Goal: Task Accomplishment & Management: Use online tool/utility

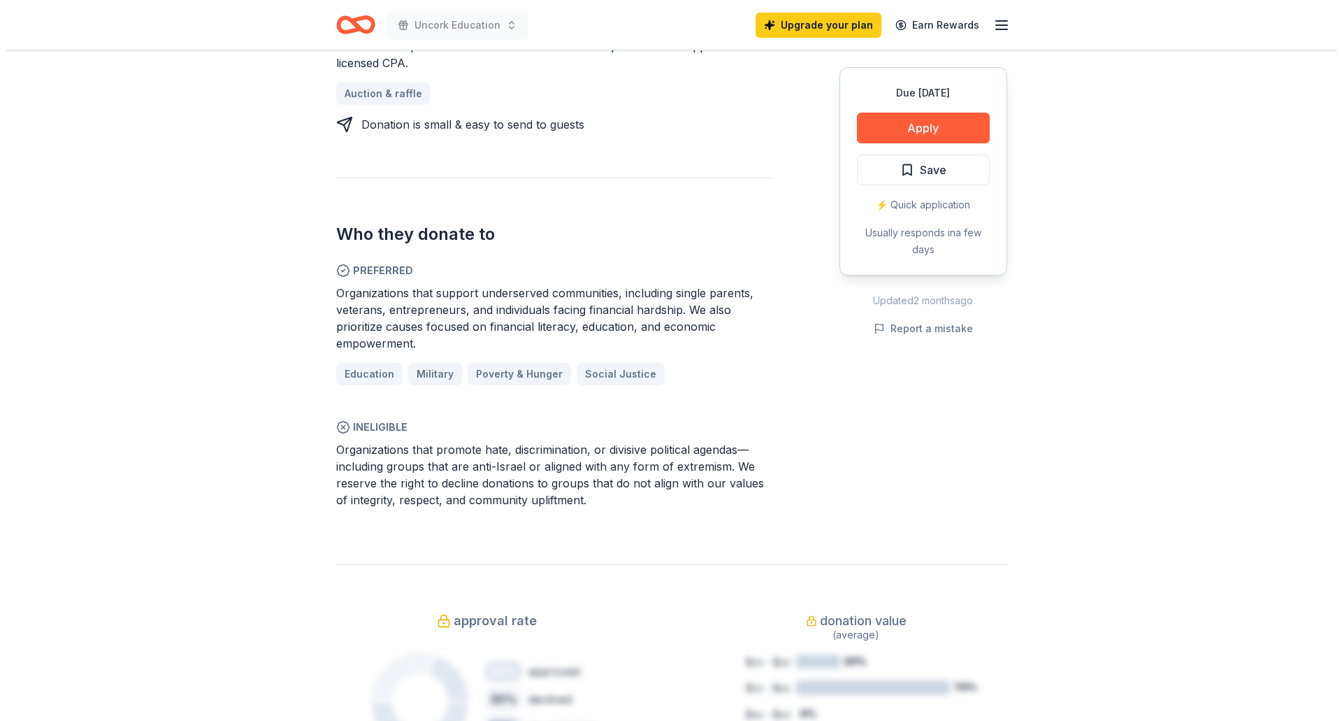
scroll to position [710, 0]
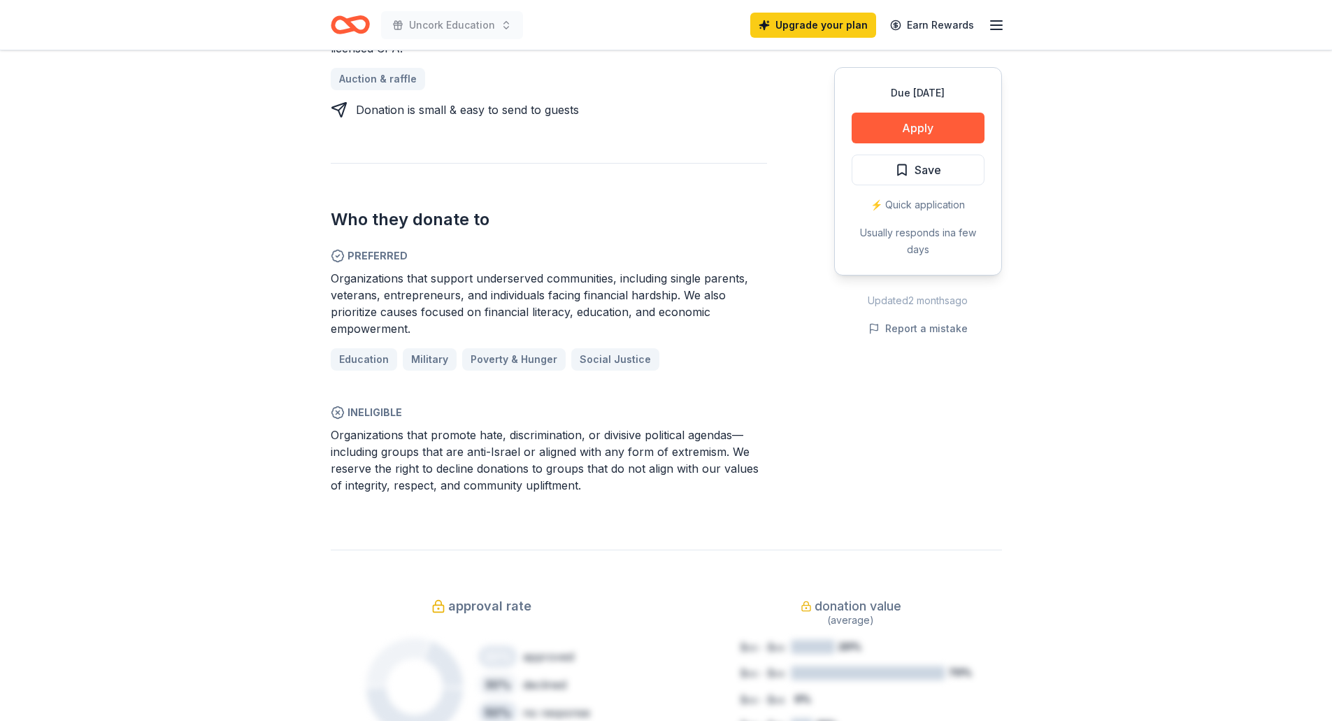
click at [944, 130] on button "Apply" at bounding box center [917, 128] width 133 height 31
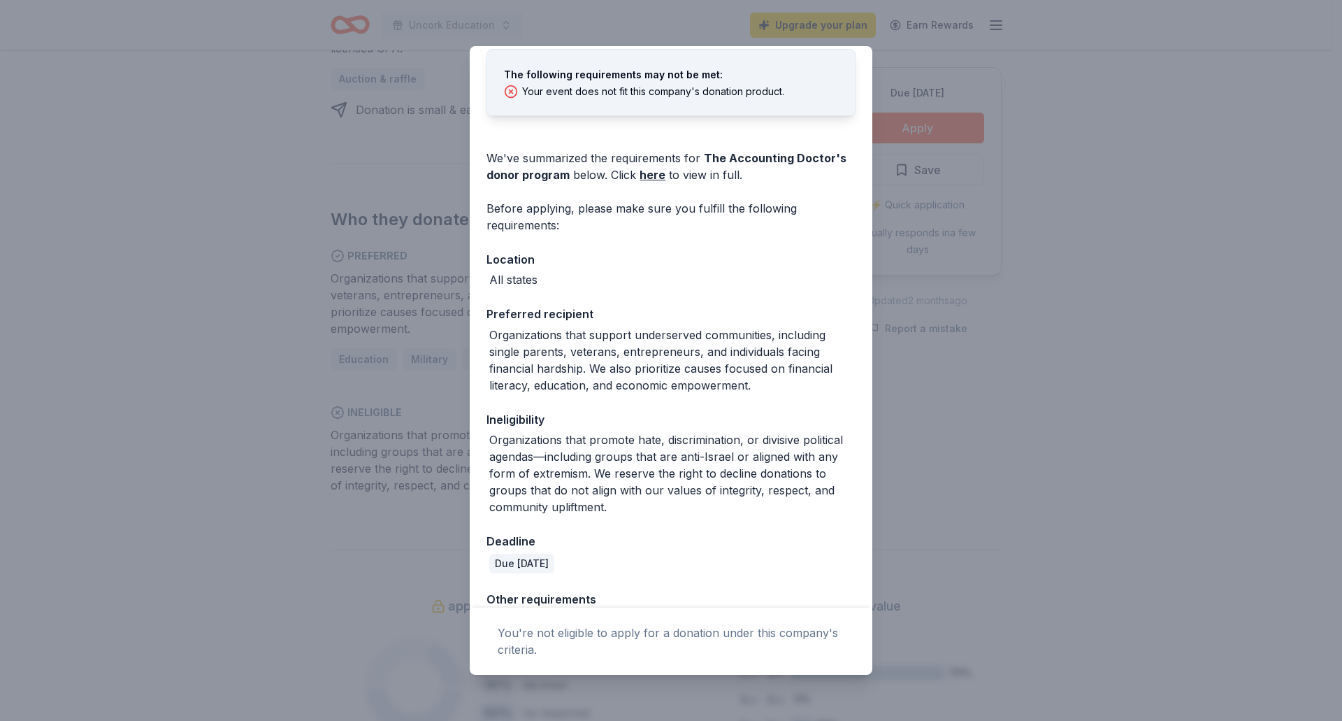
scroll to position [0, 0]
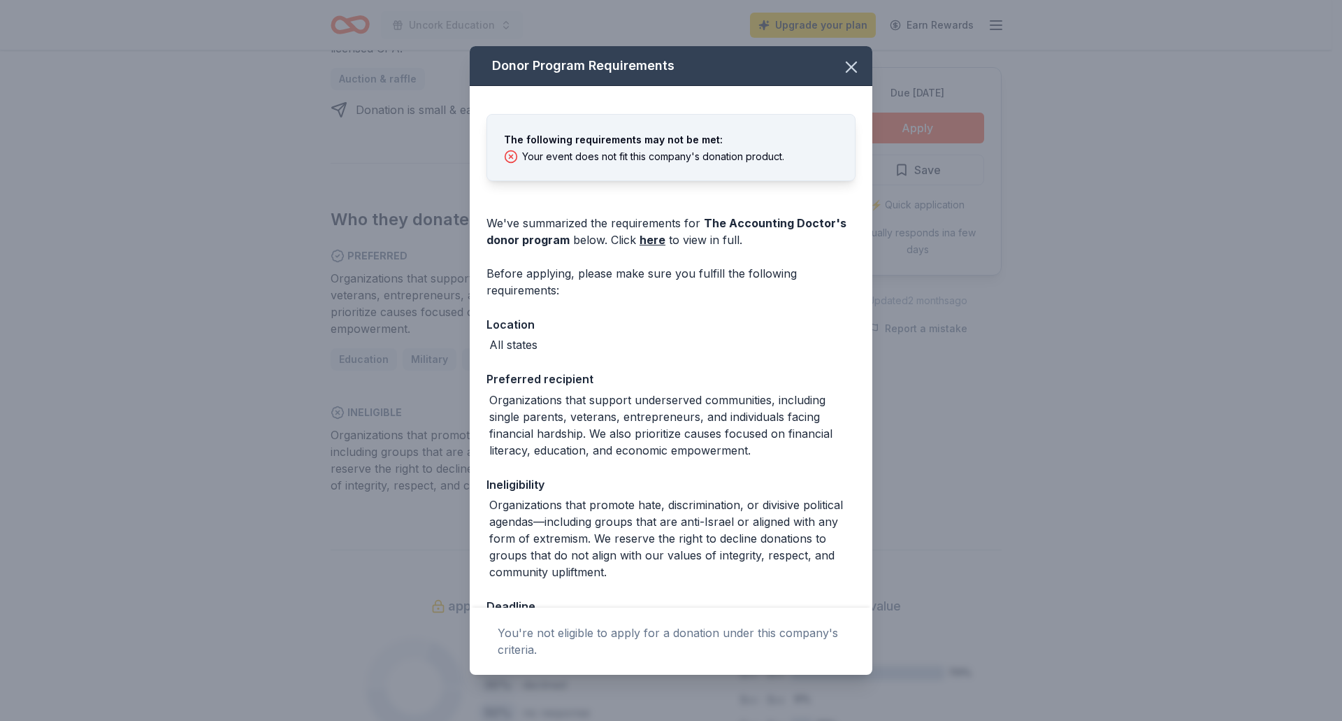
click at [657, 243] on link "here" at bounding box center [653, 239] width 26 height 17
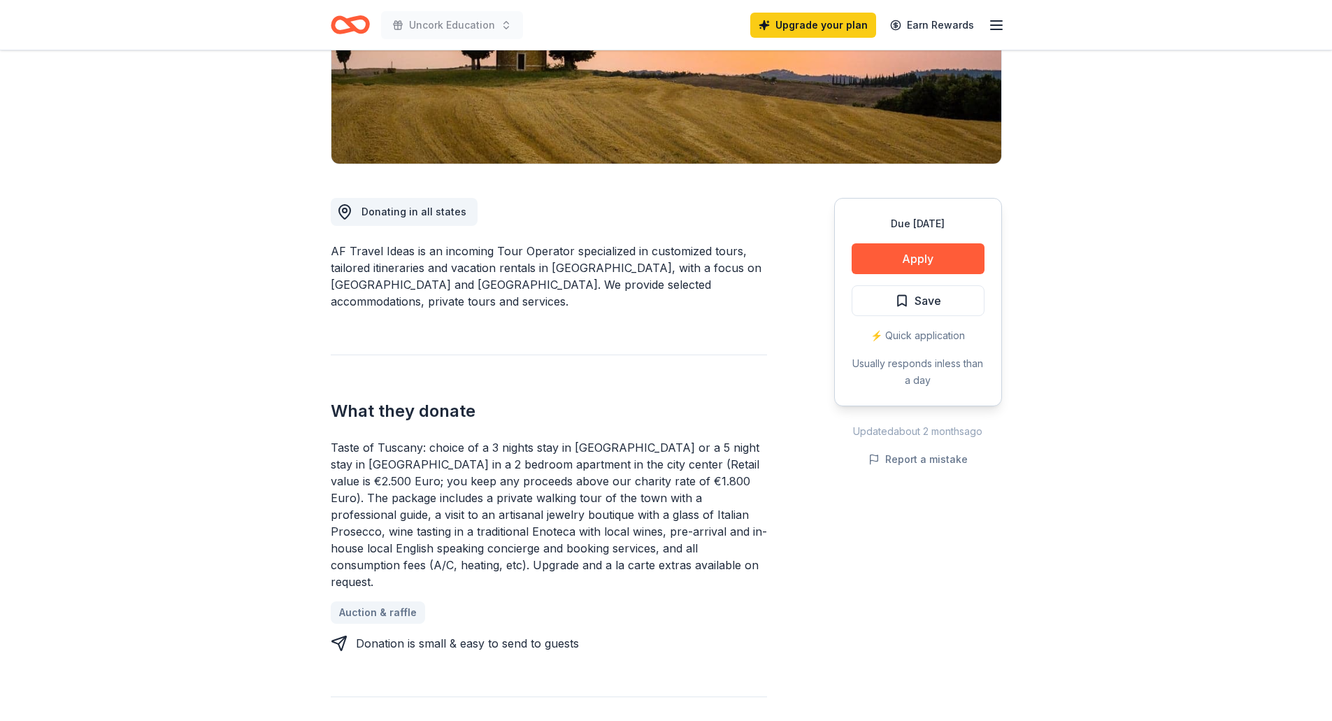
scroll to position [244, 0]
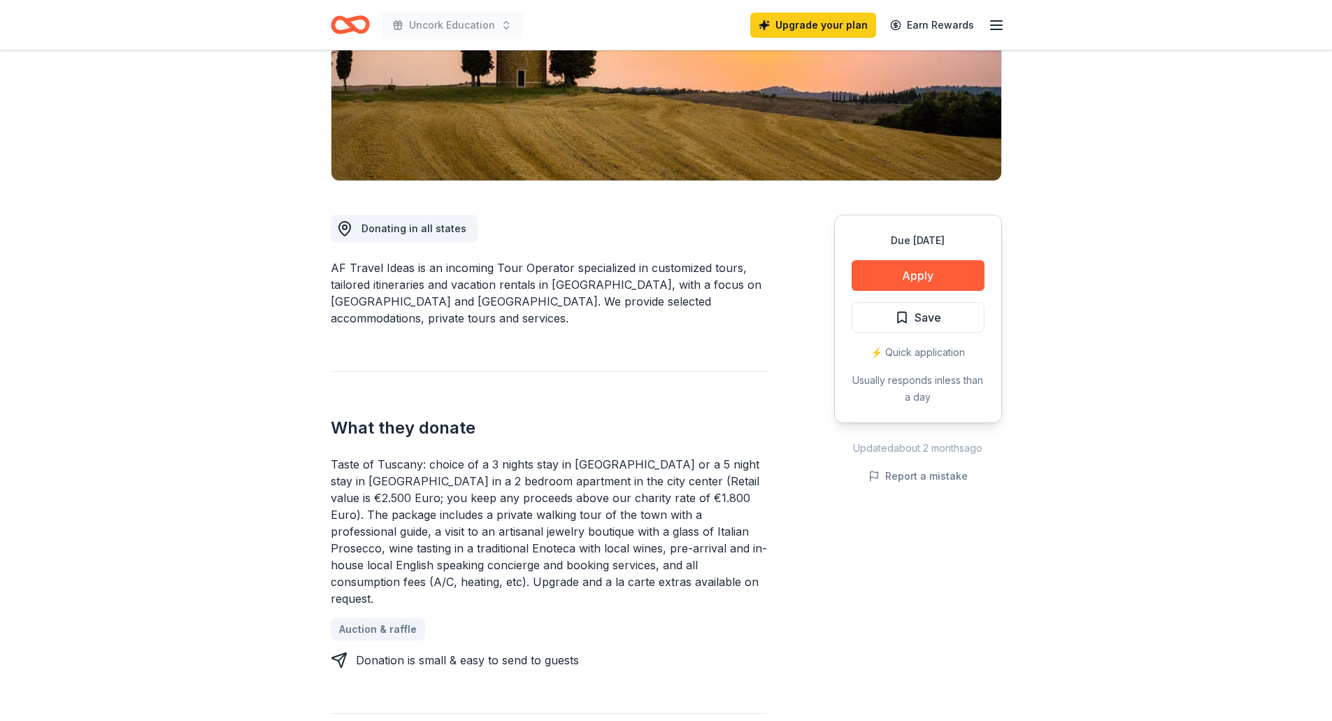
click at [934, 270] on button "Apply" at bounding box center [917, 275] width 133 height 31
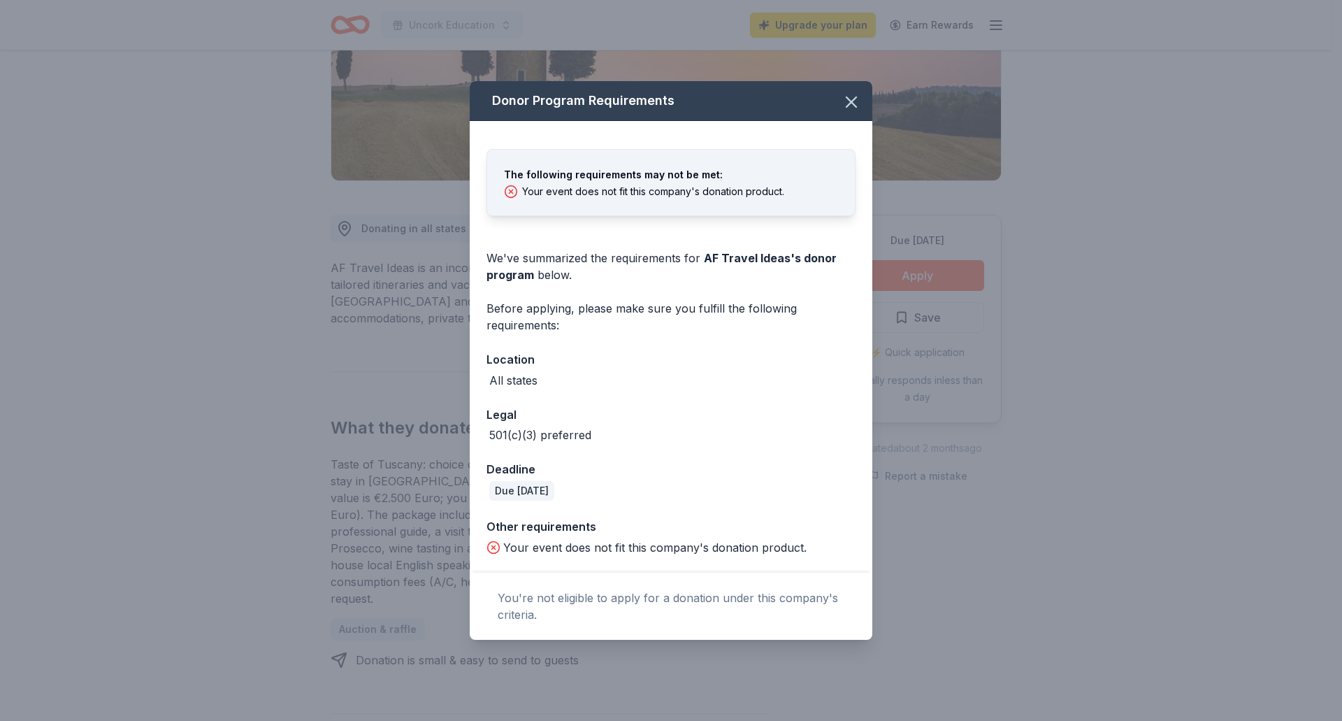
click at [646, 401] on div "The following requirements may not be met: Your event does not fit this company…" at bounding box center [671, 347] width 403 height 452
click at [855, 102] on icon "button" at bounding box center [852, 102] width 20 height 20
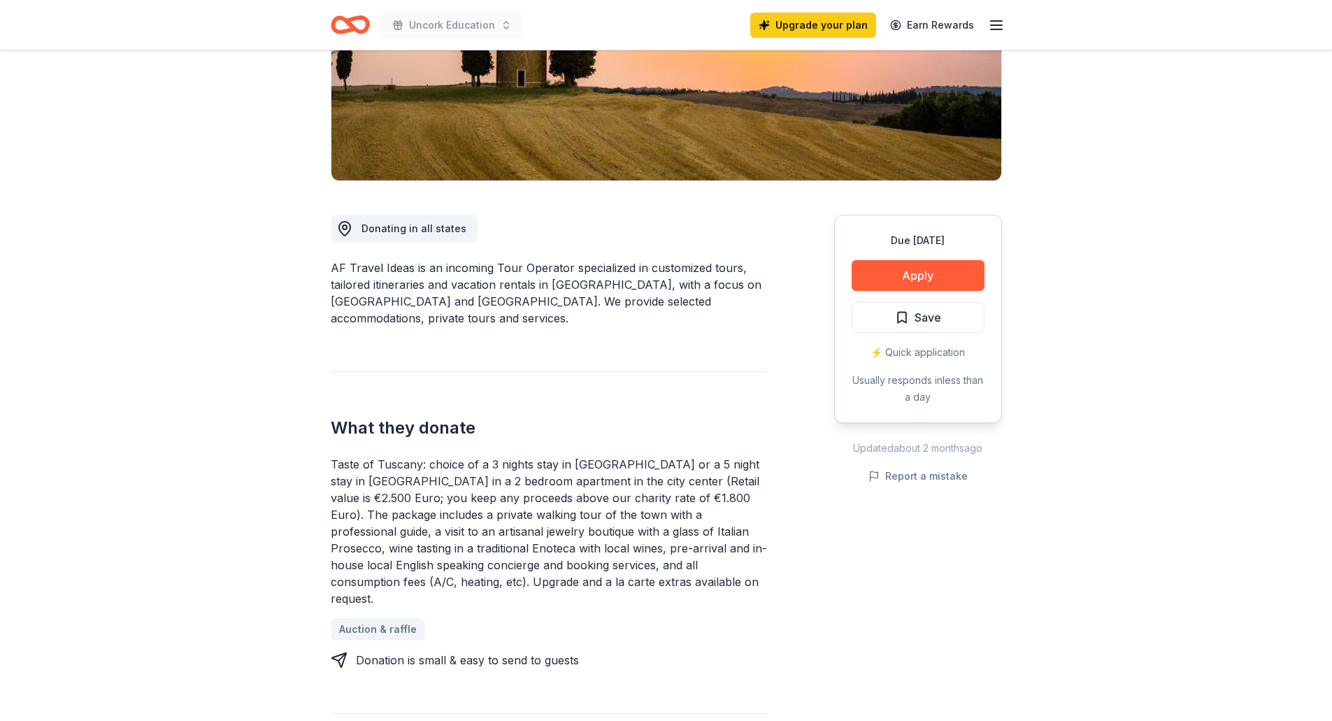
click at [940, 274] on button "Apply" at bounding box center [917, 275] width 133 height 31
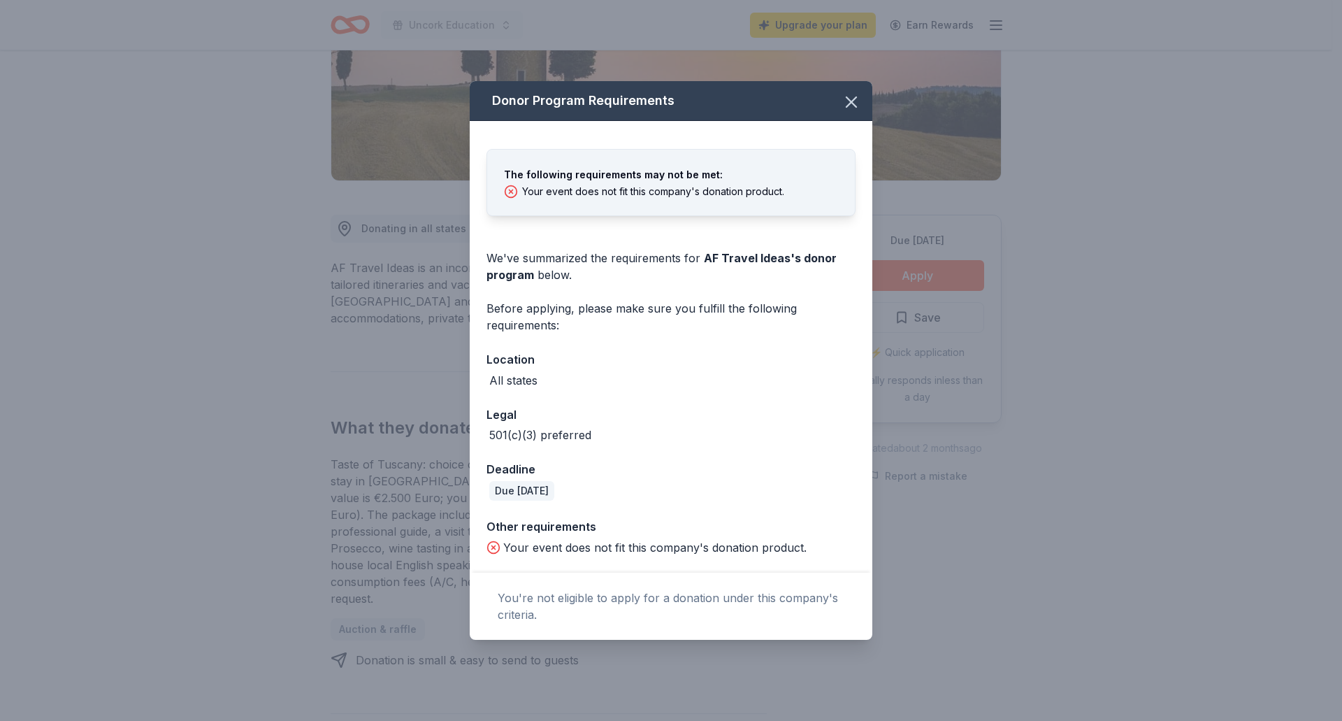
click at [855, 98] on icon "button" at bounding box center [852, 102] width 10 height 10
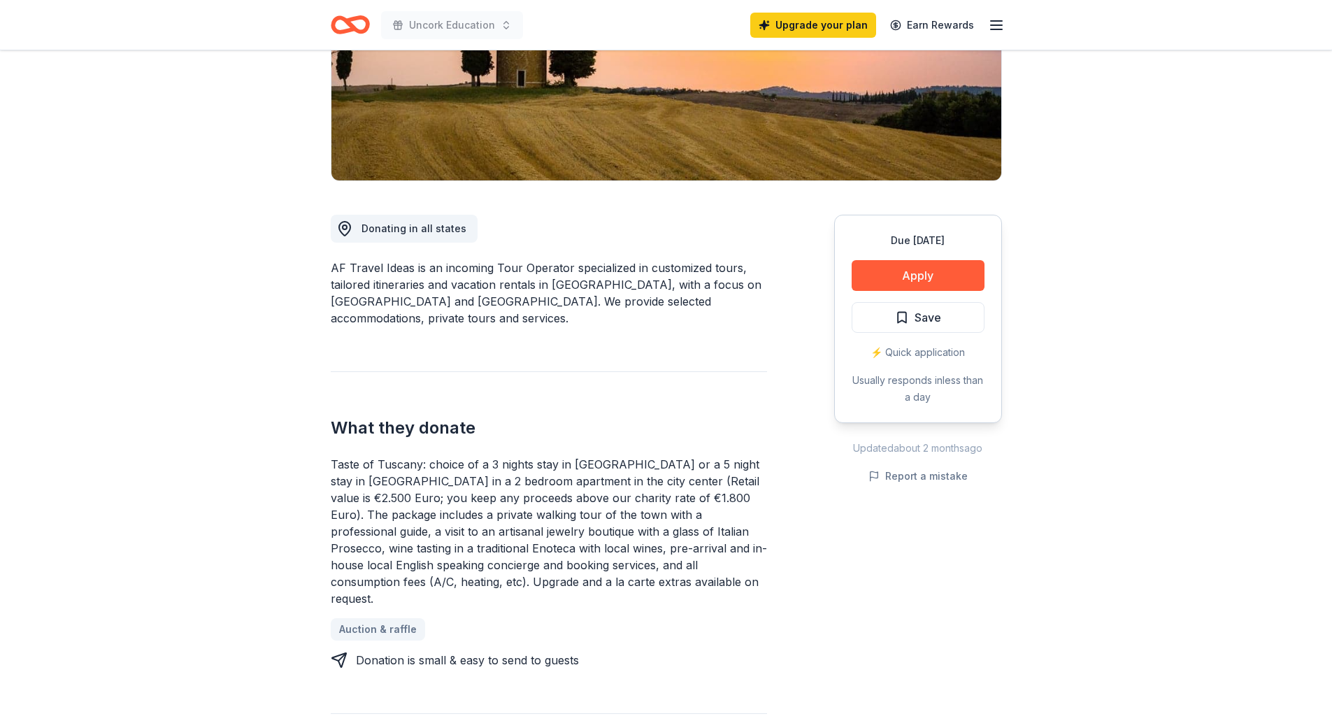
drag, startPoint x: 328, startPoint y: 264, endPoint x: 388, endPoint y: 266, distance: 60.2
drag, startPoint x: 332, startPoint y: 272, endPoint x: 388, endPoint y: 271, distance: 55.9
click at [386, 272] on div "AF Travel Ideas is an incoming Tour Operator specialized in customized tours, t…" at bounding box center [549, 292] width 436 height 67
click at [408, 271] on div "AF Travel Ideas is an incoming Tour Operator specialized in customized tours, t…" at bounding box center [549, 292] width 436 height 67
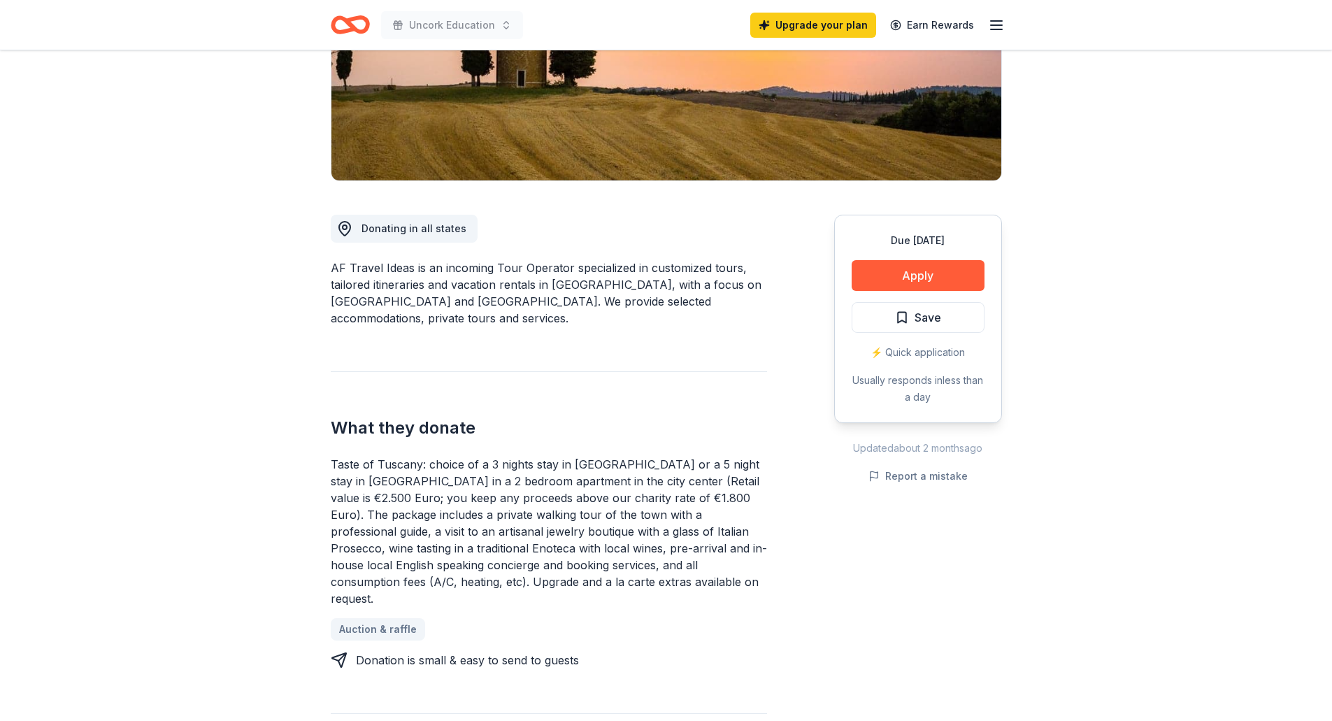
drag, startPoint x: 412, startPoint y: 266, endPoint x: 272, endPoint y: 267, distance: 140.5
